Goal: Manage account settings

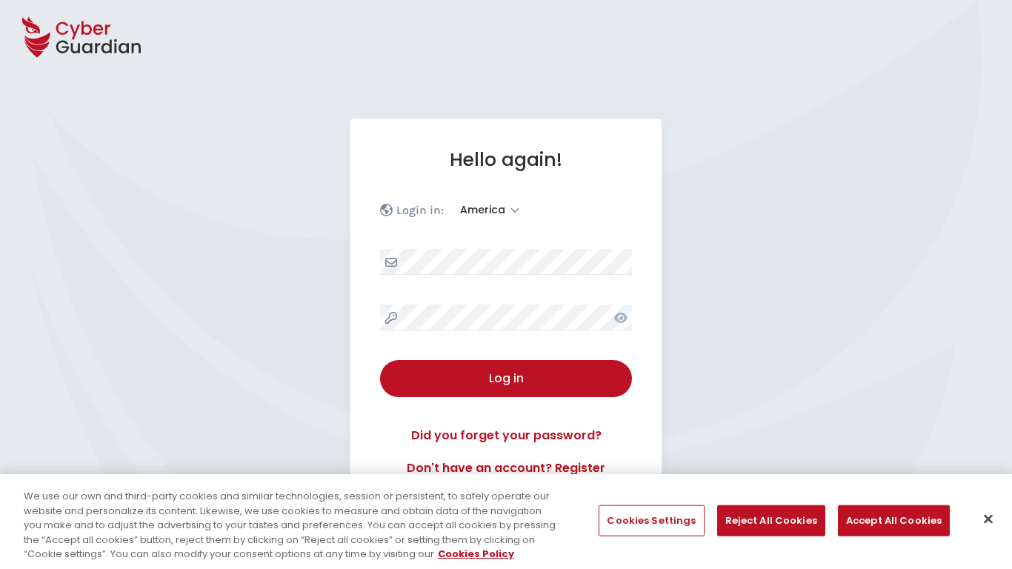
select select "America"
select select "English"
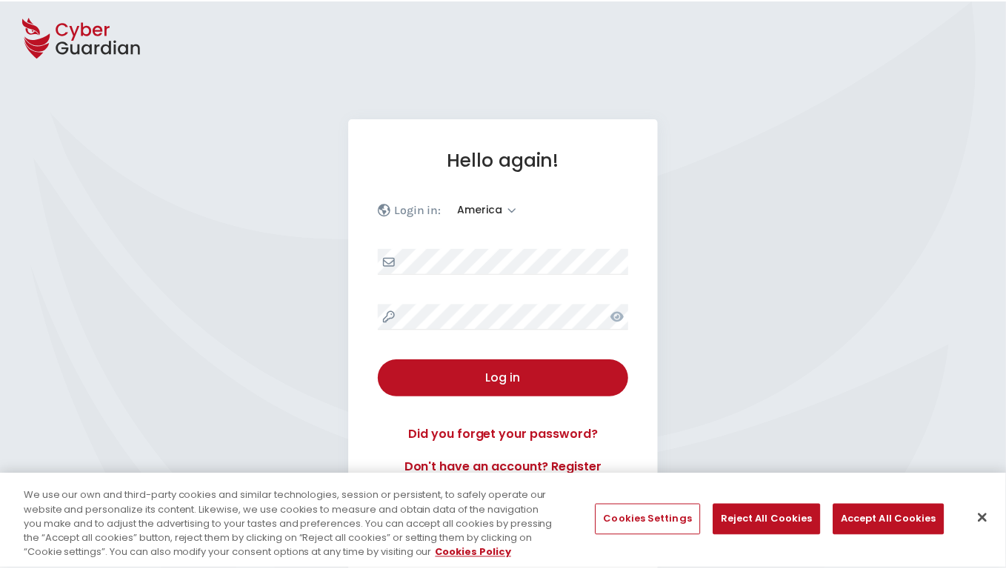
scroll to position [193, 0]
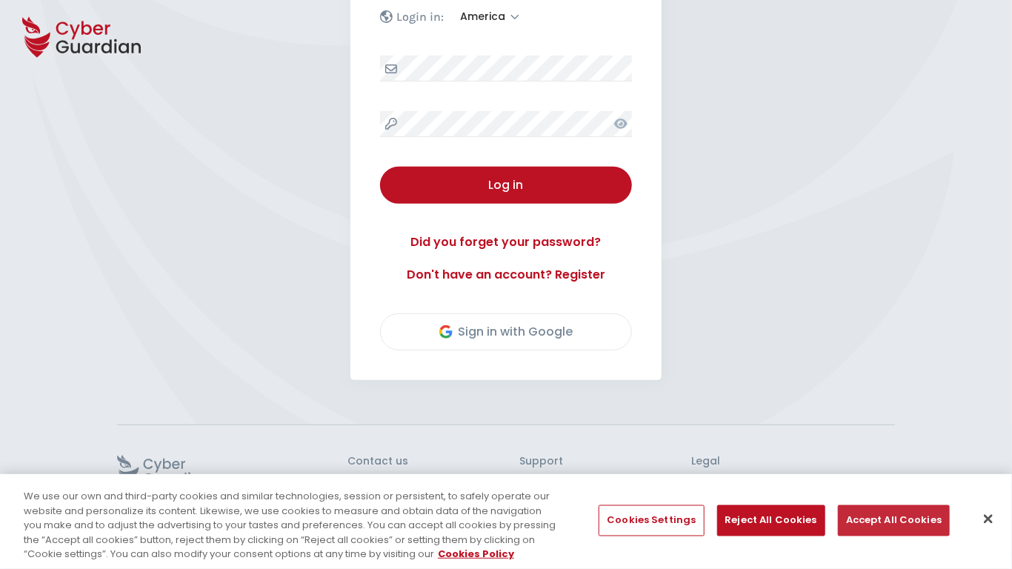
click at [889, 520] on button "Accept All Cookies" at bounding box center [894, 520] width 112 height 31
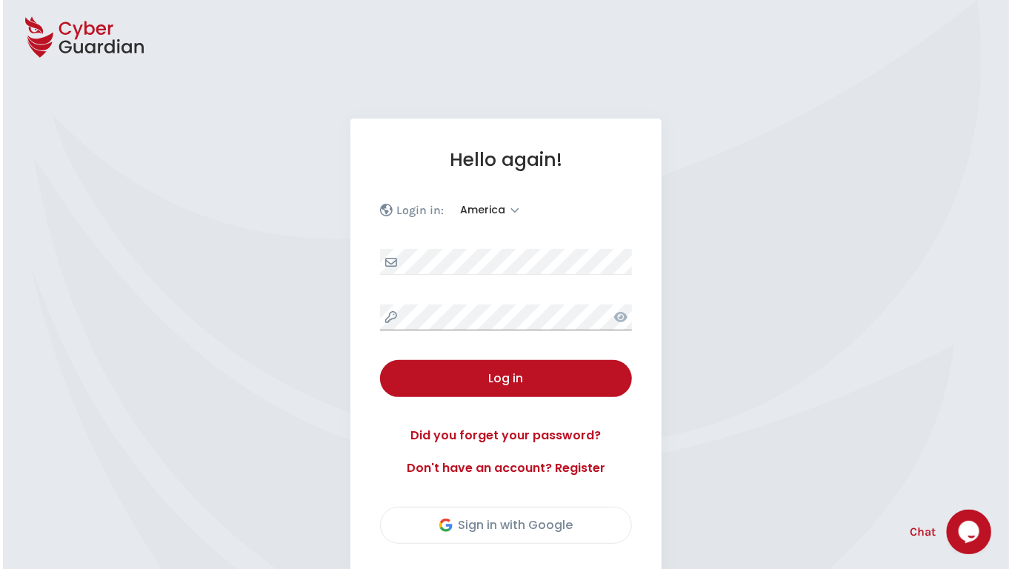
scroll to position [206, 0]
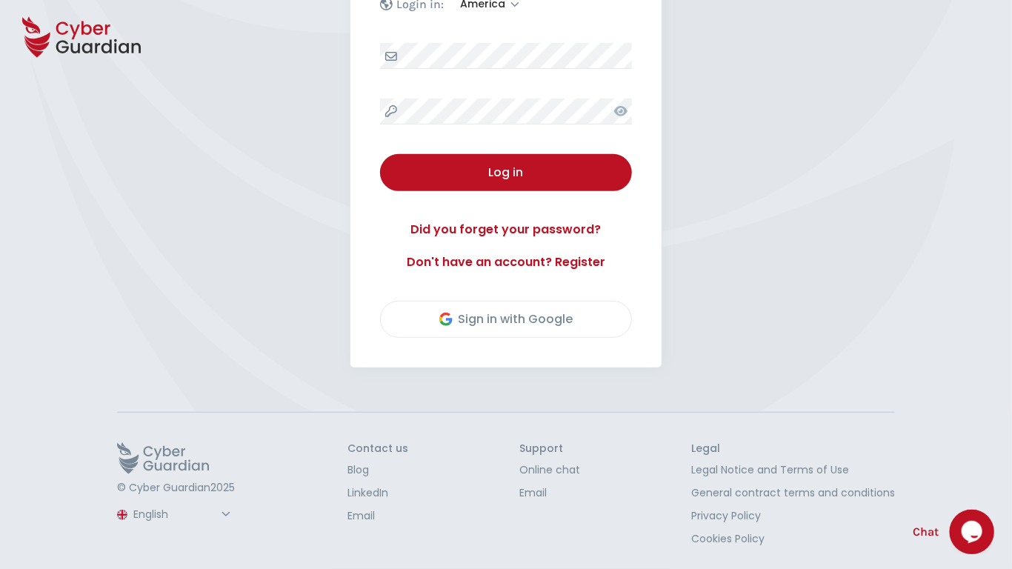
click at [380, 154] on button "Log in" at bounding box center [506, 172] width 252 height 37
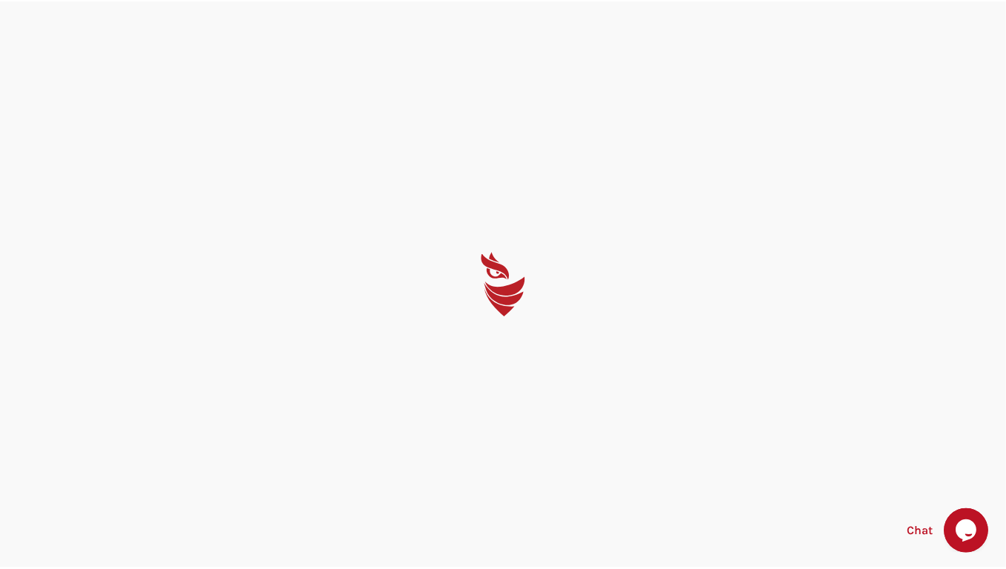
scroll to position [0, 0]
select select "English"
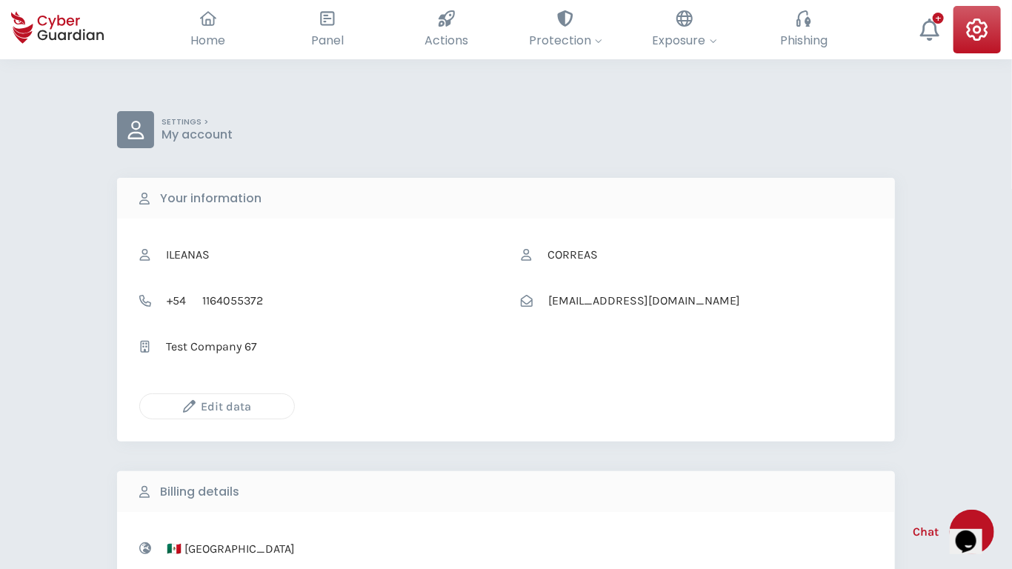
click at [189, 406] on icon "button" at bounding box center [189, 406] width 13 height 13
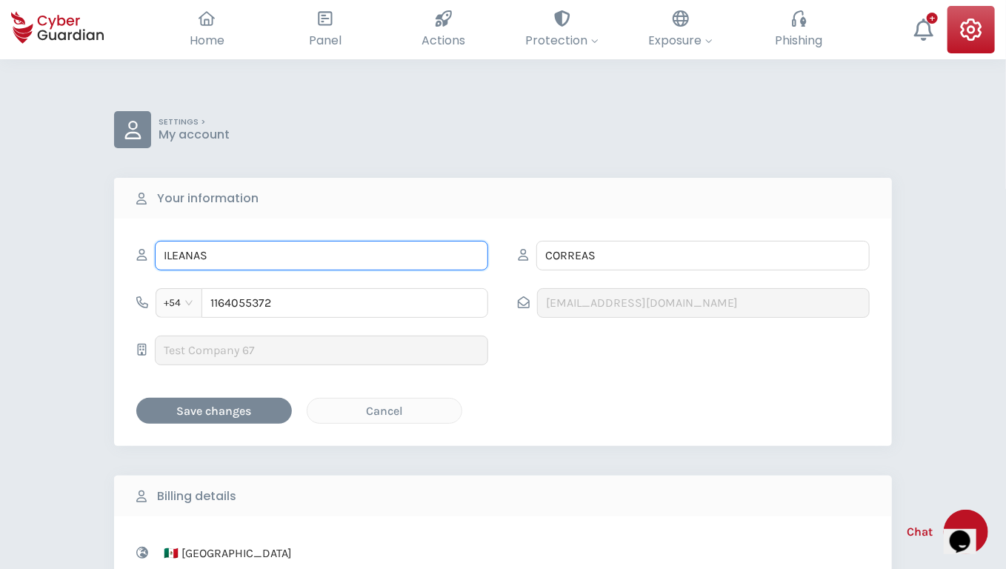
click at [322, 255] on input "ILEANAS" at bounding box center [321, 256] width 333 height 30
type input "Alisha"
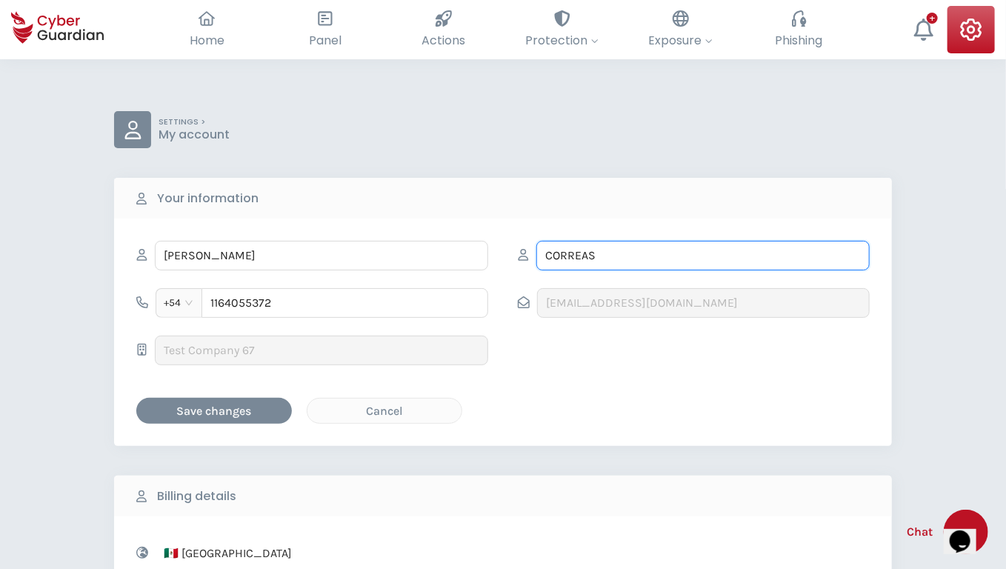
click at [703, 255] on input "CORREAS" at bounding box center [702, 256] width 333 height 30
type input "Swaniawski"
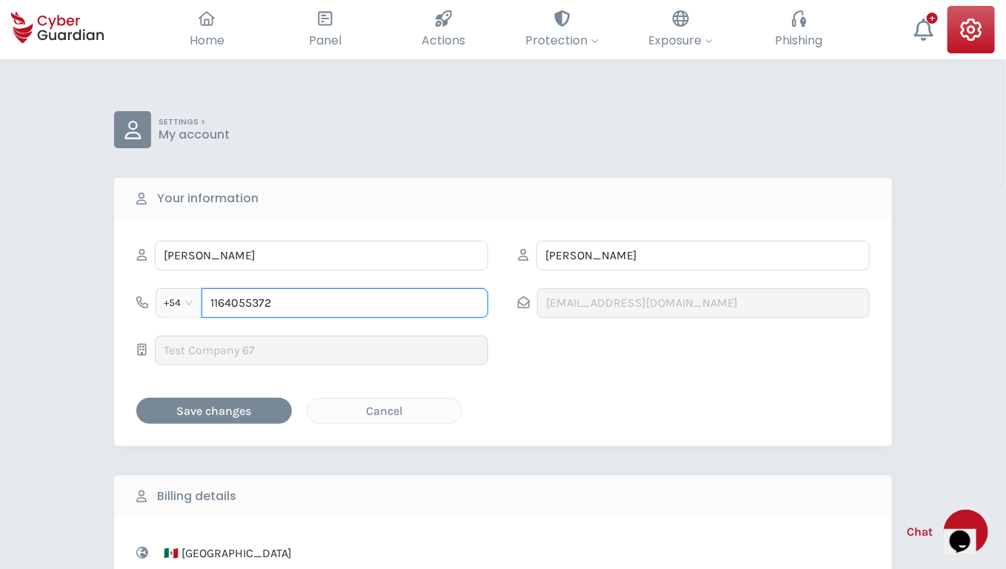
click at [345, 302] on input "1164055372" at bounding box center [345, 303] width 287 height 30
type input "954944110"
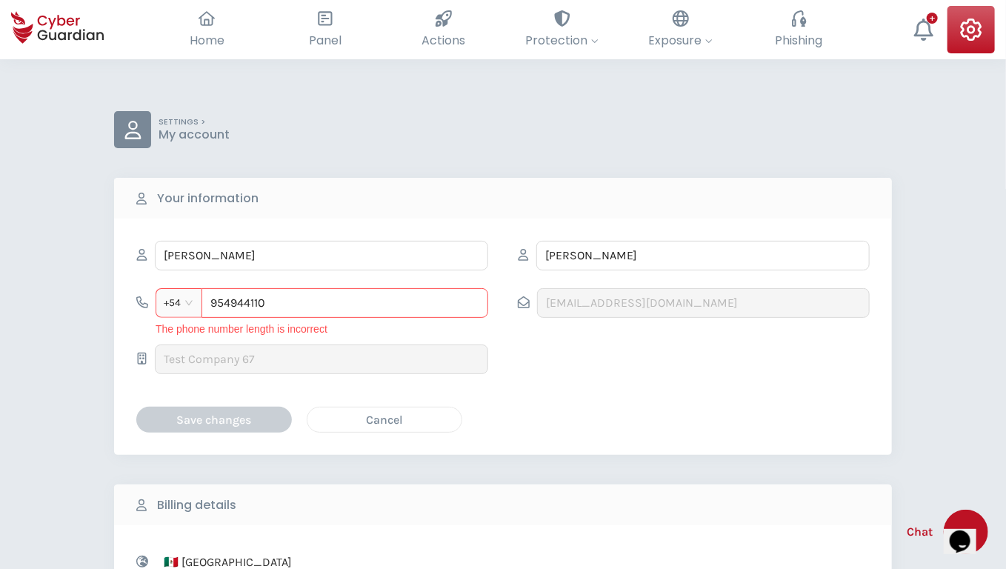
click at [385, 419] on div "Cancel" at bounding box center [385, 419] width 132 height 19
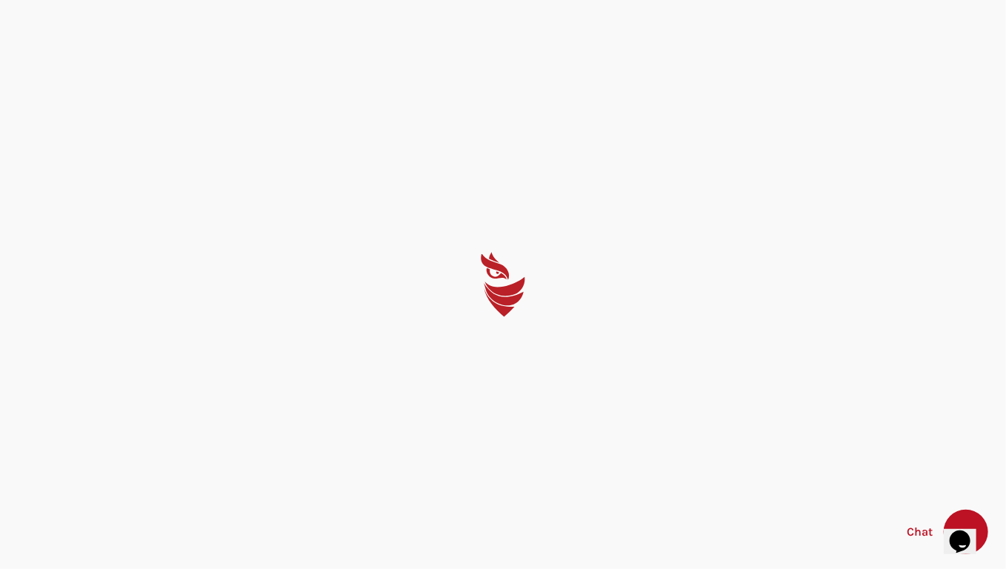
select select "English"
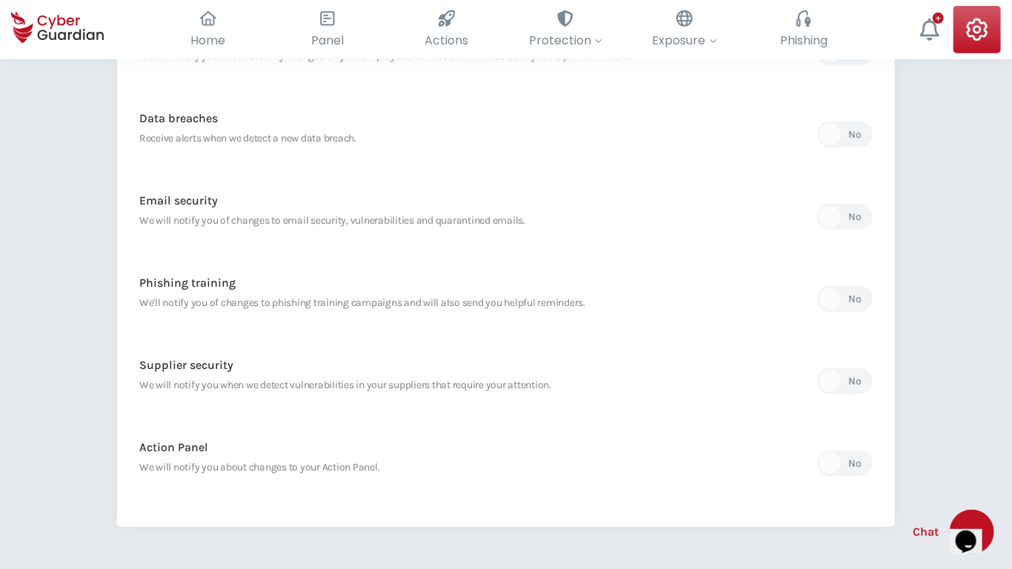
scroll to position [613, 0]
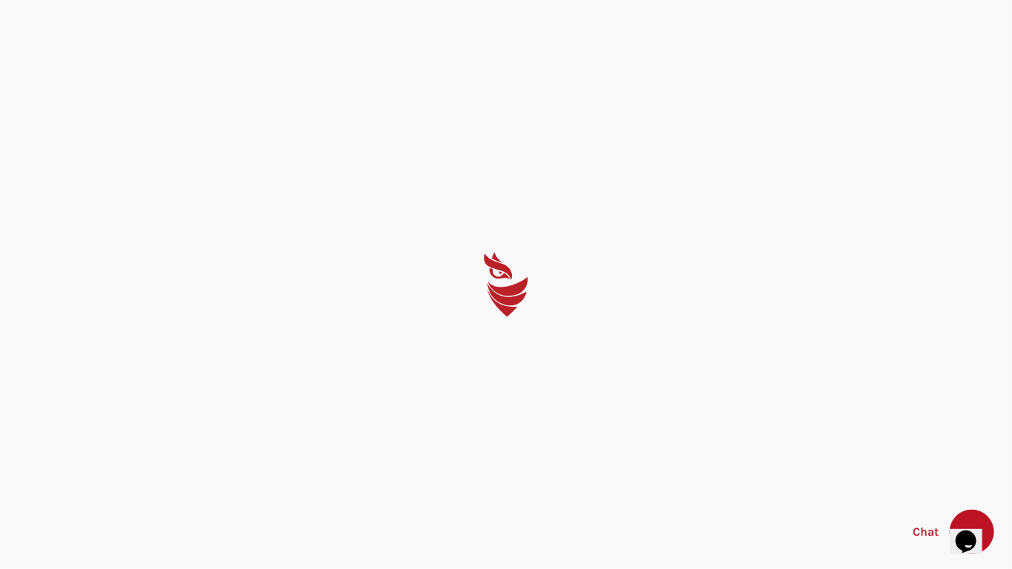
select select "English"
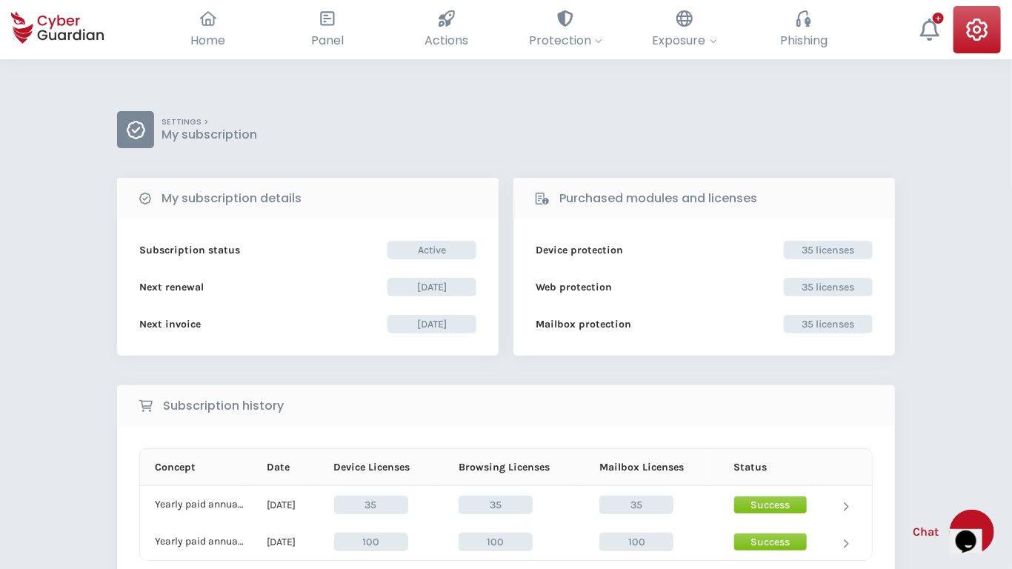
scroll to position [245, 0]
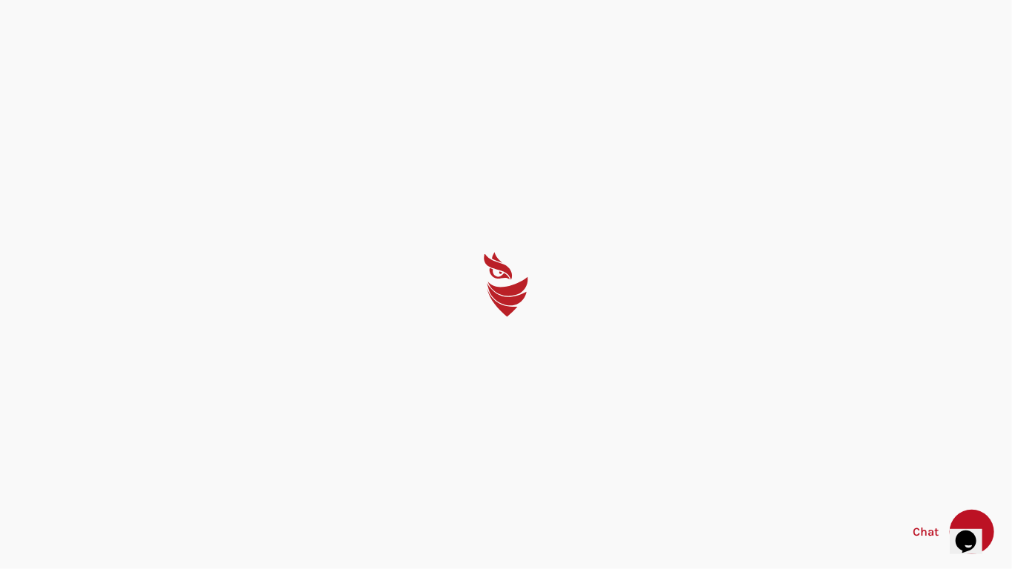
select select "English"
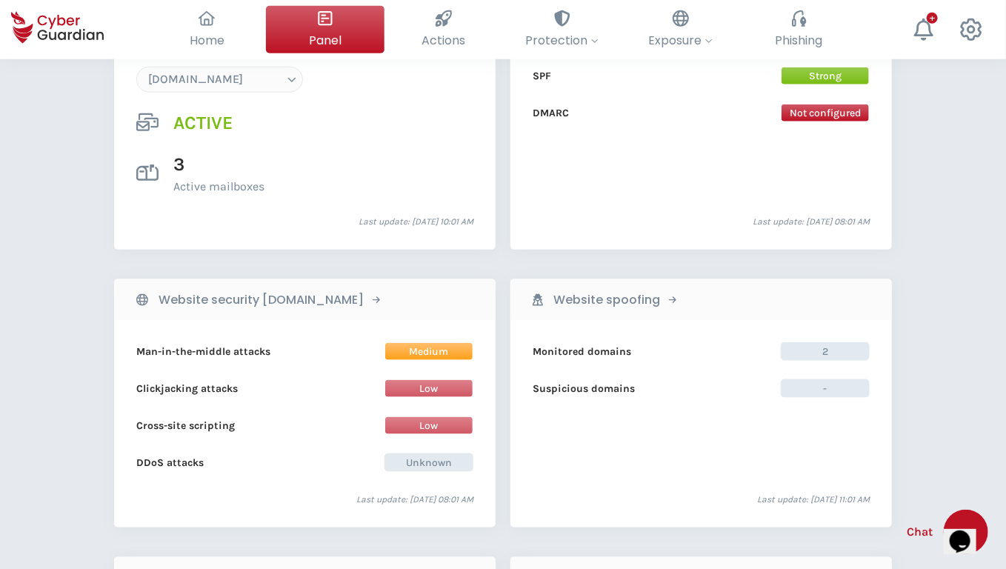
scroll to position [1448, 0]
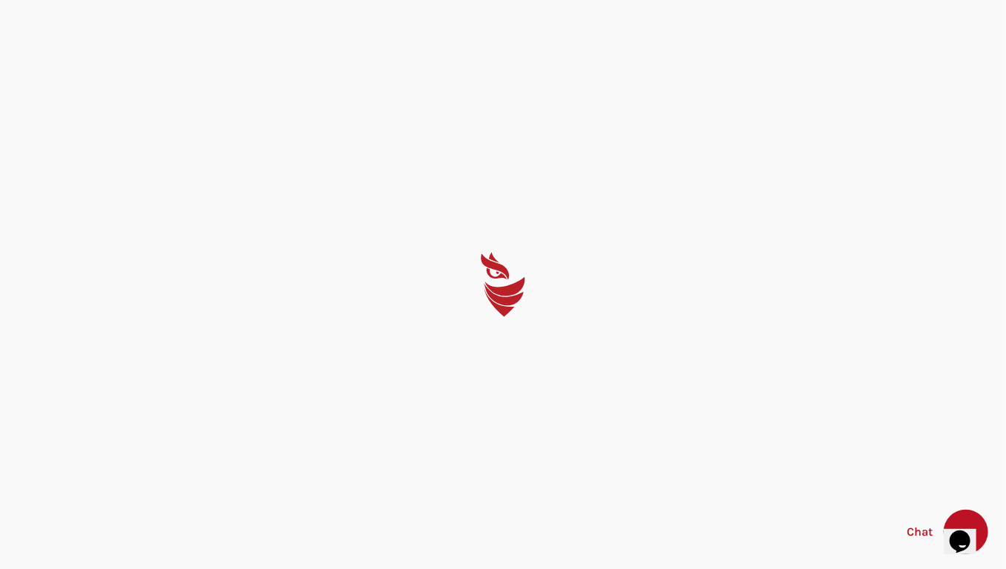
select select "English"
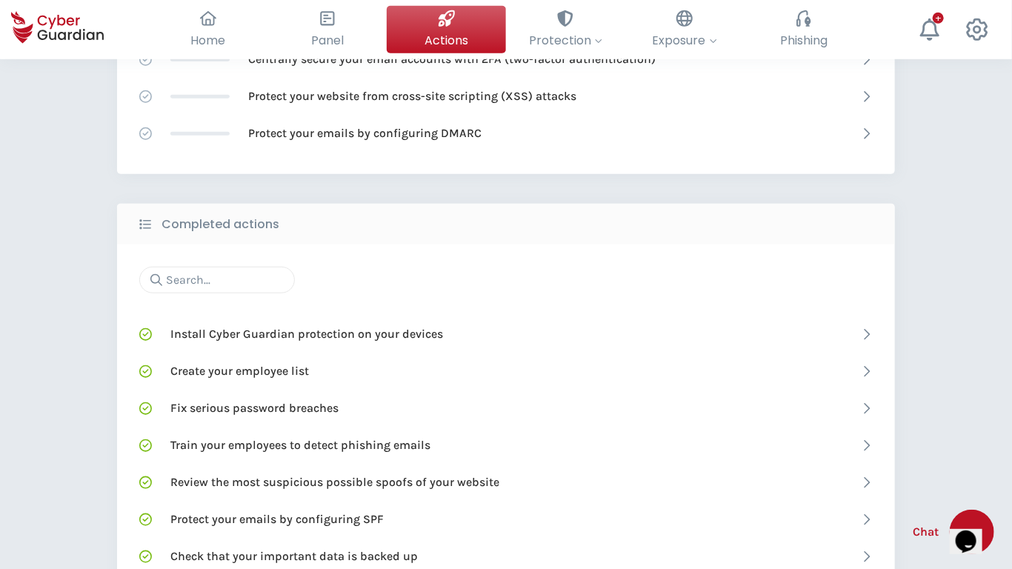
scroll to position [856, 0]
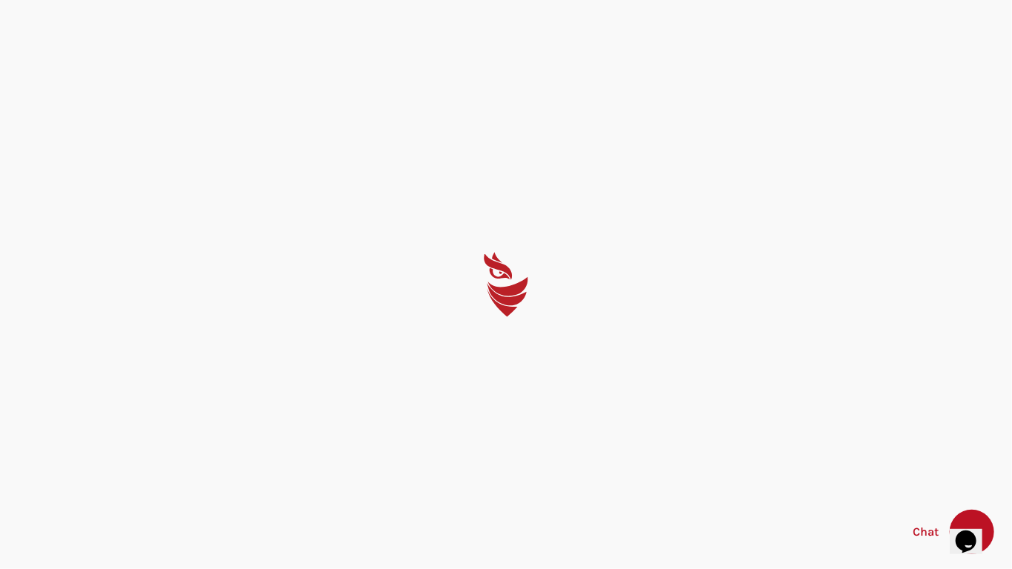
select select "English"
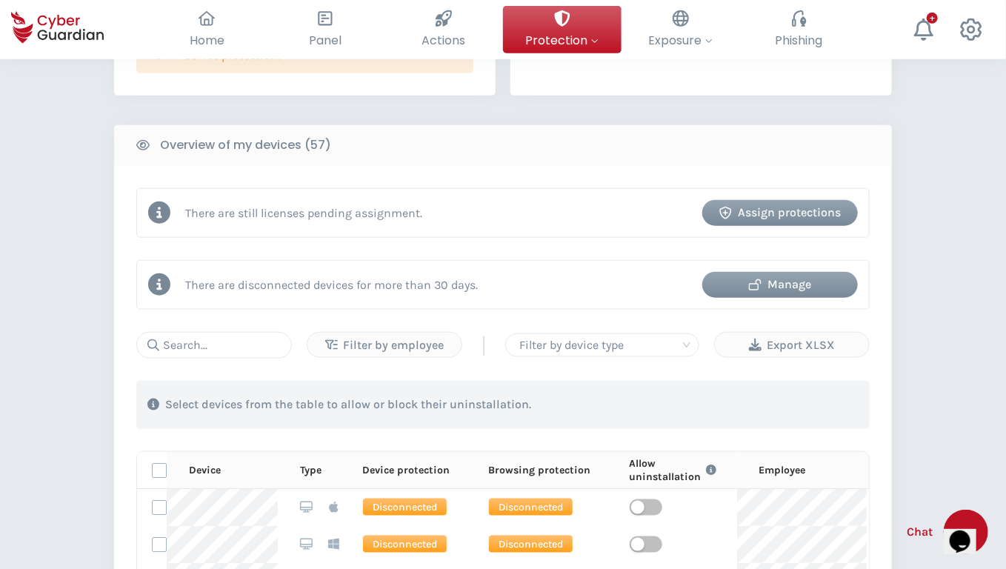
scroll to position [1227, 0]
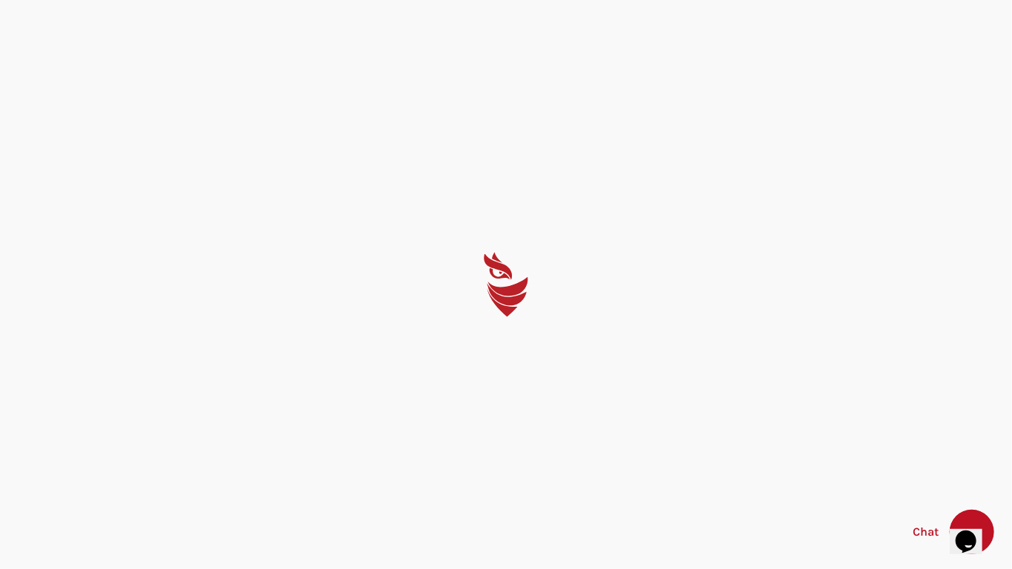
select select "English"
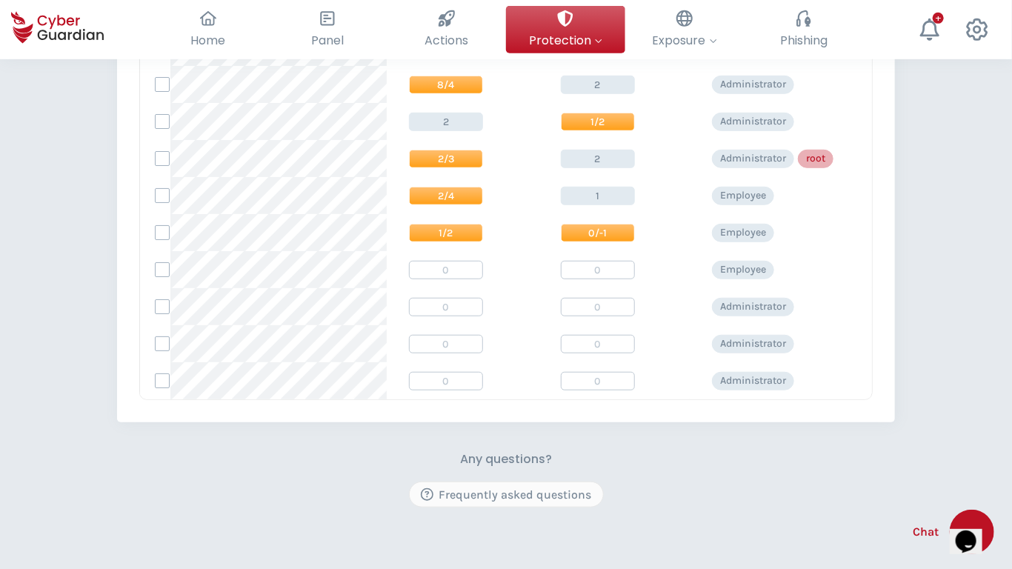
scroll to position [539, 0]
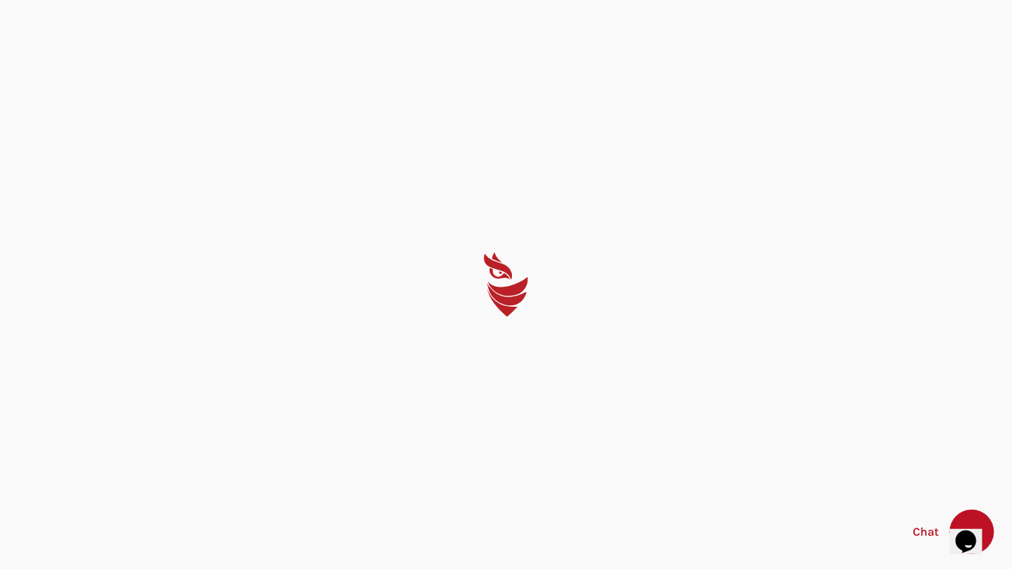
select select "English"
